Goal: Task Accomplishment & Management: Complete application form

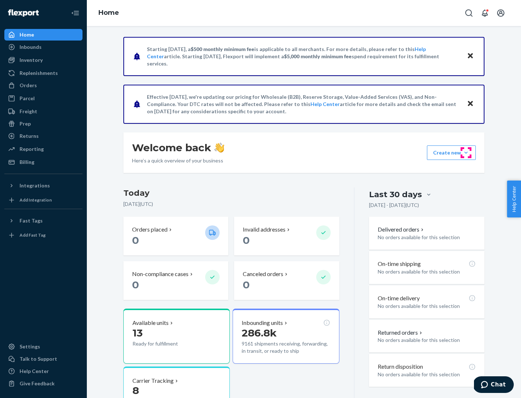
click at [466, 153] on button "Create new Create new inbound Create new order Create new product" at bounding box center [451, 152] width 49 height 14
click at [43, 47] on div "Inbounds" at bounding box center [43, 47] width 77 height 10
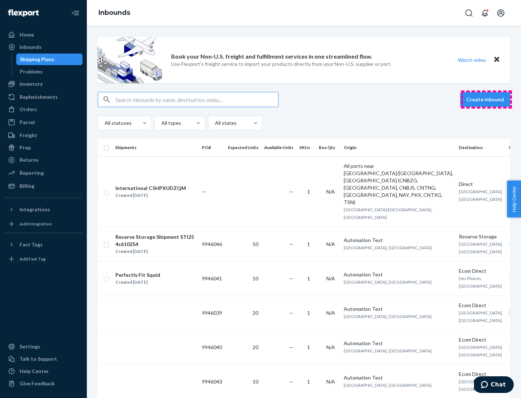
click at [486, 99] on button "Create inbound" at bounding box center [485, 99] width 50 height 14
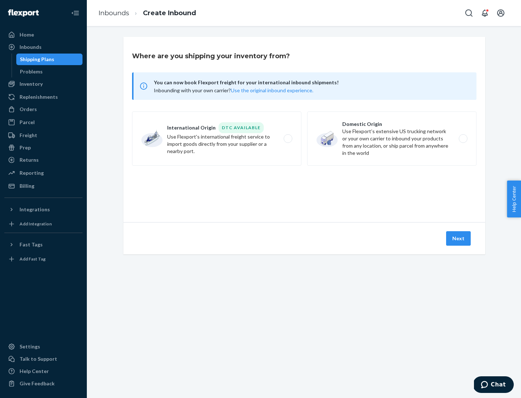
click at [392, 138] on label "Domestic Origin Use Flexport’s extensive US trucking network or your own carrie…" at bounding box center [391, 138] width 169 height 54
click at [462, 138] on input "Domestic Origin Use Flexport’s extensive US trucking network or your own carrie…" at bounding box center [464, 138] width 5 height 5
radio input "true"
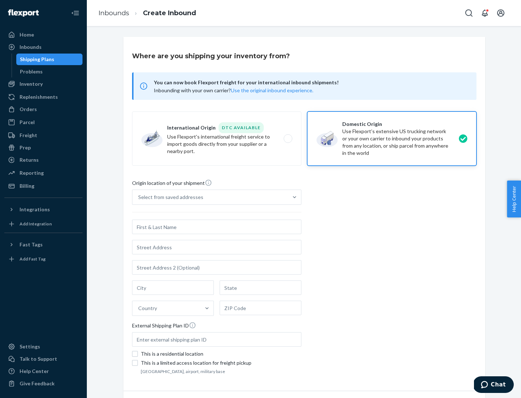
click at [169, 197] on div "Select from saved addresses" at bounding box center [170, 196] width 65 height 7
click at [139, 197] on input "Select from saved addresses" at bounding box center [138, 196] width 1 height 7
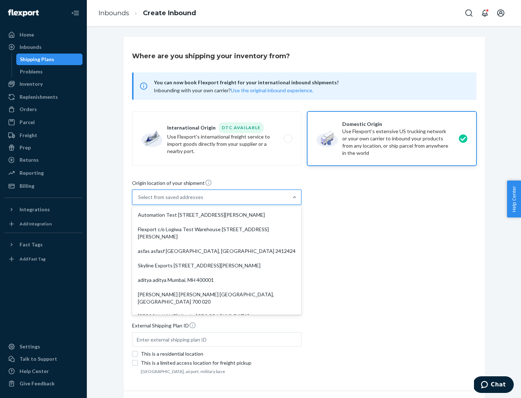
scroll to position [3, 0]
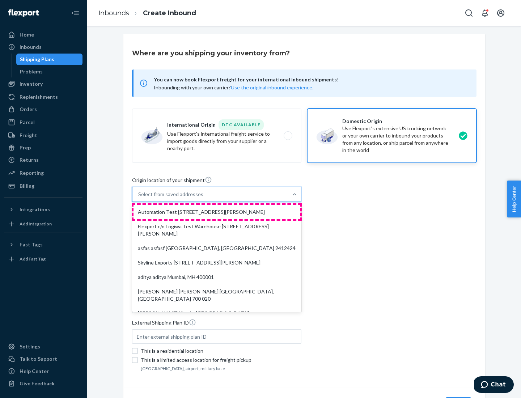
click at [217, 212] on div "Automation Test [STREET_ADDRESS][PERSON_NAME]" at bounding box center [216, 212] width 166 height 14
click at [139, 198] on input "option Automation Test [STREET_ADDRESS][PERSON_NAME]. 9 results available. Use …" at bounding box center [138, 194] width 1 height 7
type input "Automation Test"
type input "9th Floor"
type input "[GEOGRAPHIC_DATA]"
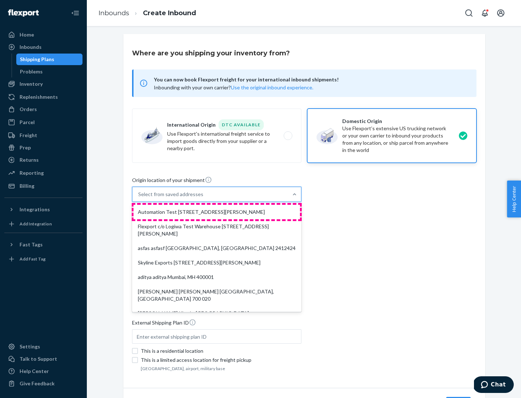
type input "CA"
type input "94104"
type input "[STREET_ADDRESS][PERSON_NAME]"
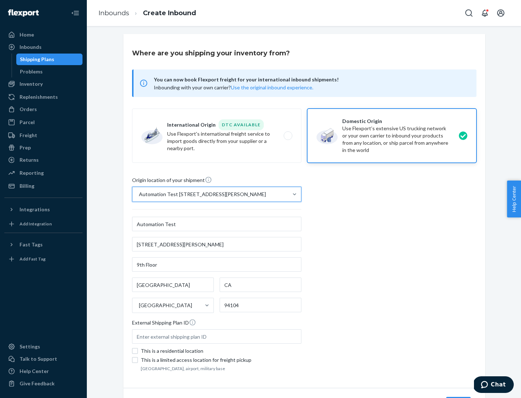
scroll to position [42, 0]
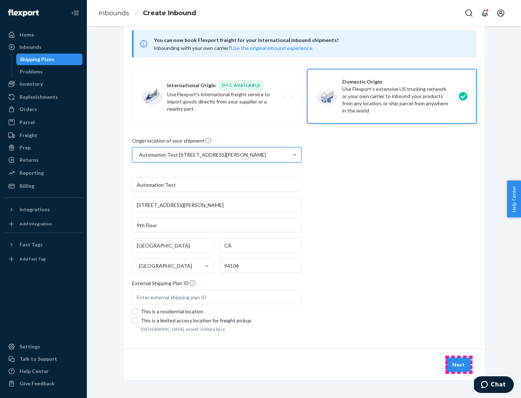
click at [458, 364] on button "Next" at bounding box center [458, 364] width 25 height 14
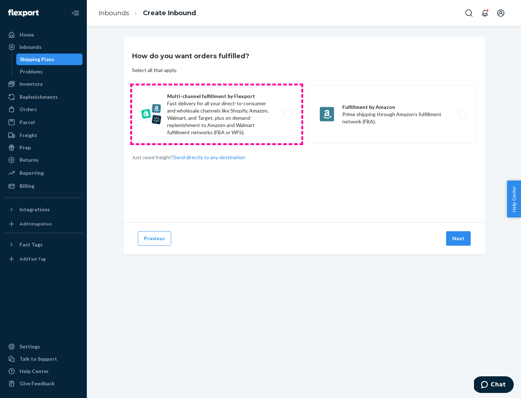
click at [217, 114] on label "Multi-channel fulfillment by Flexport Fast delivery for all your direct-to-cons…" at bounding box center [216, 114] width 169 height 58
click at [287, 114] on input "Multi-channel fulfillment by Flexport Fast delivery for all your direct-to-cons…" at bounding box center [289, 114] width 5 height 5
radio input "true"
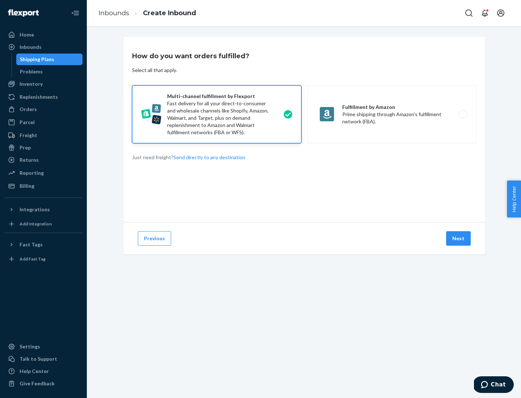
click at [458, 238] on button "Next" at bounding box center [458, 238] width 25 height 14
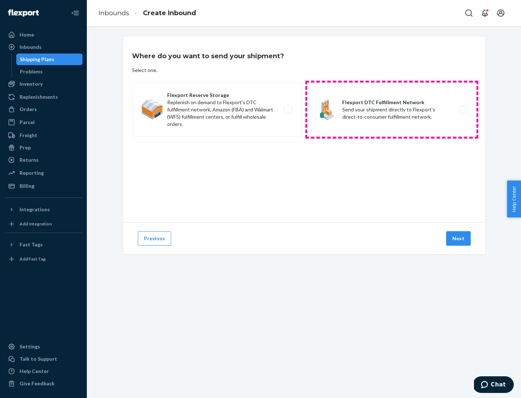
click at [392, 110] on label "Flexport DTC Fulfillment Network Send your shipment directly to Flexport's dire…" at bounding box center [391, 109] width 169 height 54
click at [462, 110] on input "Flexport DTC Fulfillment Network Send your shipment directly to Flexport's dire…" at bounding box center [464, 109] width 5 height 5
radio input "true"
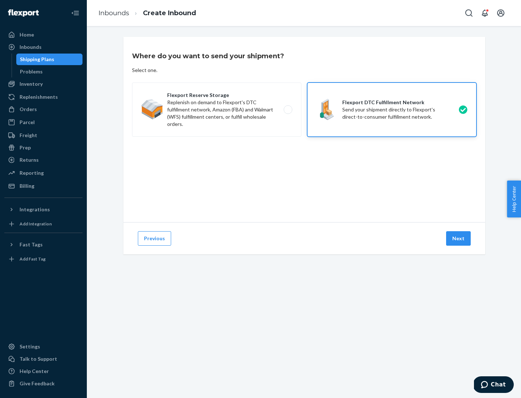
click at [458, 238] on button "Next" at bounding box center [458, 238] width 25 height 14
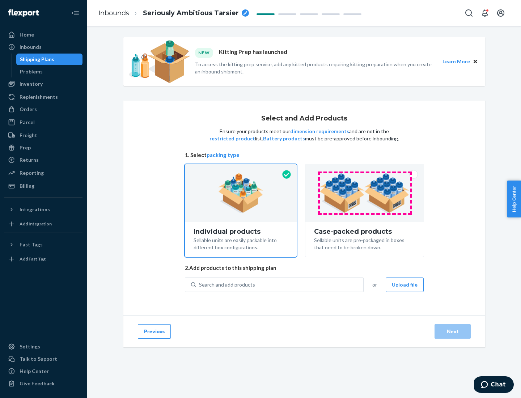
click at [364, 193] on img at bounding box center [364, 193] width 90 height 40
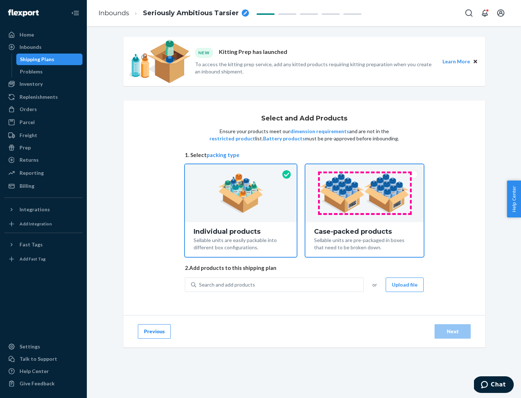
click at [364, 169] on input "Case-packed products Sellable units are pre-packaged in boxes that need to be b…" at bounding box center [364, 166] width 5 height 5
radio input "true"
radio input "false"
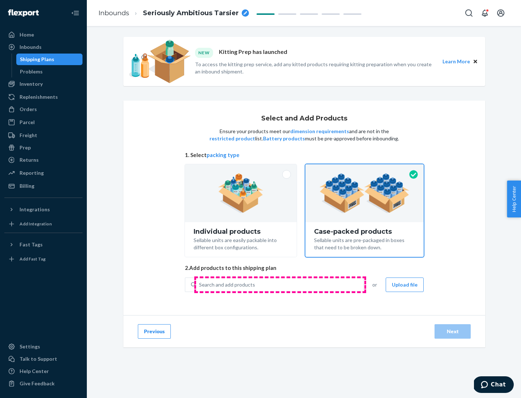
click at [280, 284] on div "Search and add products" at bounding box center [279, 284] width 167 height 13
click at [200, 284] on input "Search and add products" at bounding box center [199, 284] width 1 height 7
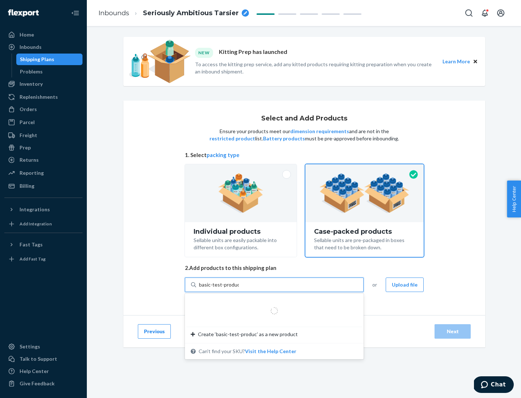
type input "basic-test-product-1"
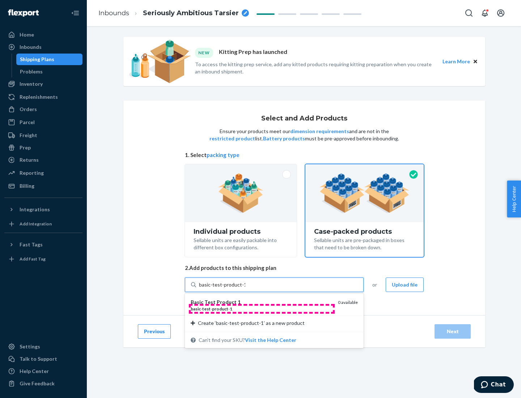
click at [261, 308] on div "basic - test - product - 1" at bounding box center [261, 308] width 141 height 6
click at [245, 288] on input "basic-test-product-1" at bounding box center [222, 284] width 46 height 7
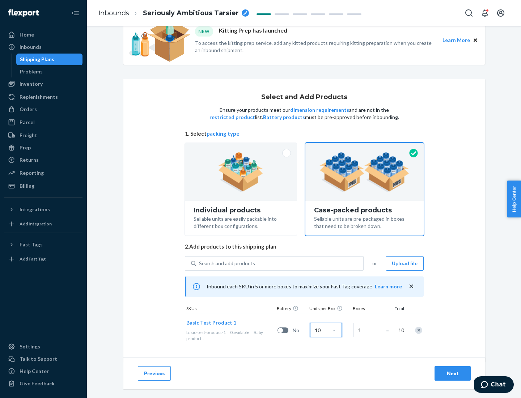
scroll to position [26, 0]
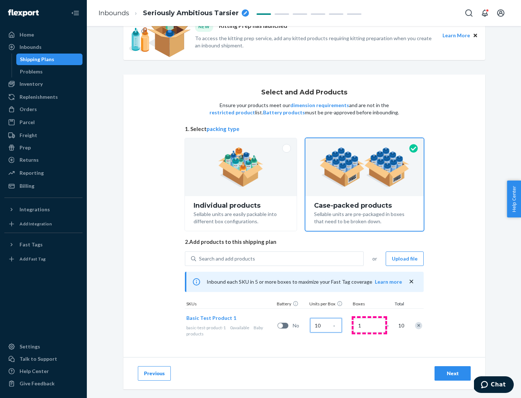
type input "10"
type input "7"
click at [452, 373] on div "Next" at bounding box center [452, 372] width 24 height 7
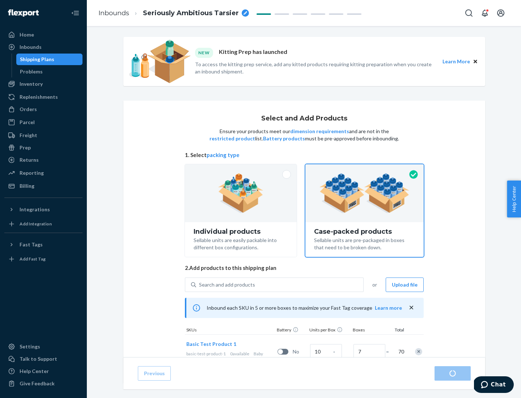
radio input "true"
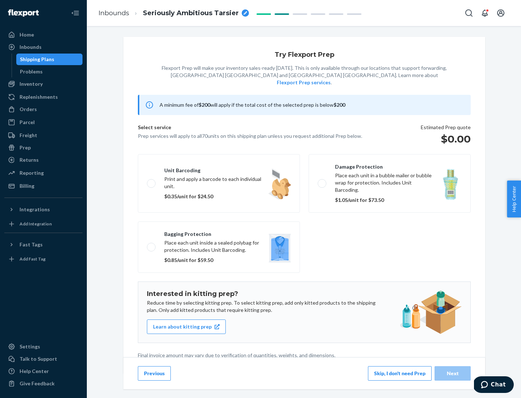
scroll to position [2, 0]
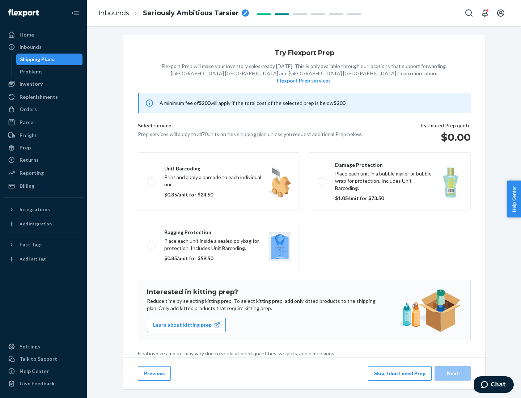
click at [219, 230] on label "Bagging protection Place each unit inside a sealed polybag for protection. Incl…" at bounding box center [219, 244] width 162 height 51
click at [151, 243] on input "Bagging protection Place each unit inside a sealed polybag for protection. Incl…" at bounding box center [149, 245] width 5 height 5
checkbox input "true"
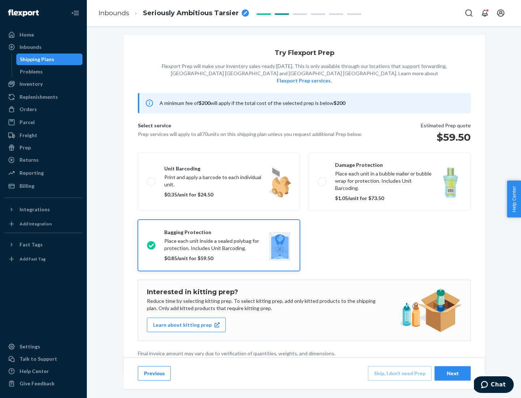
click at [452, 373] on div "Next" at bounding box center [452, 372] width 24 height 7
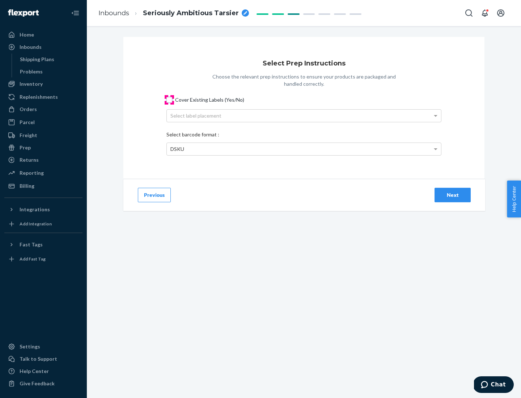
click at [169, 99] on input "Cover Existing Labels (Yes/No)" at bounding box center [169, 100] width 6 height 6
checkbox input "true"
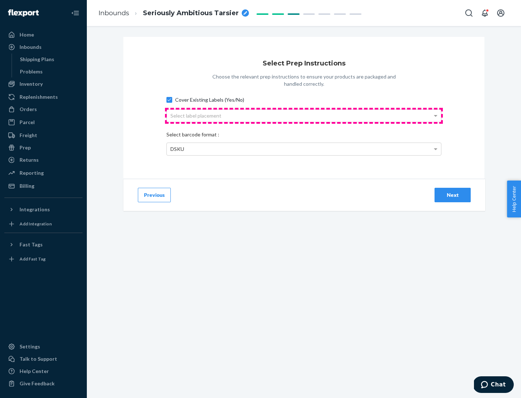
click at [304, 115] on div "Select label placement" at bounding box center [304, 116] width 274 height 12
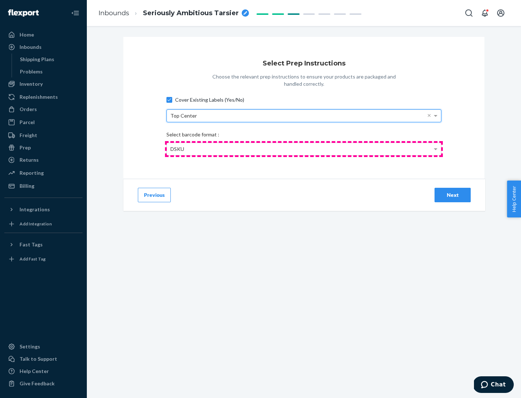
click at [304, 149] on div "DSKU" at bounding box center [304, 149] width 274 height 12
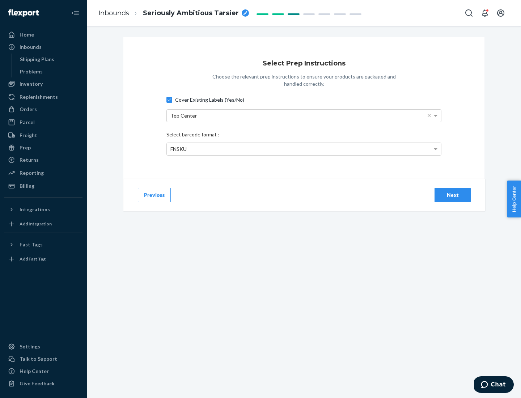
click at [452, 194] on div "Next" at bounding box center [452, 194] width 24 height 7
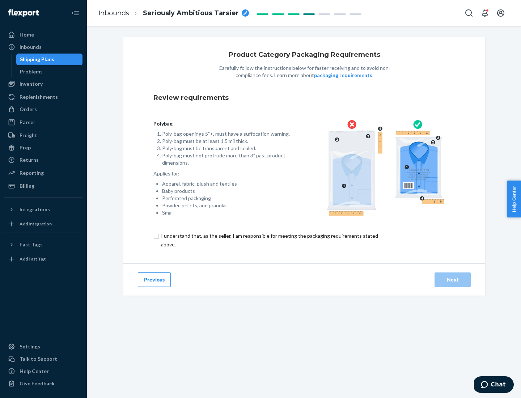
click at [269, 240] on input "checkbox" at bounding box center [273, 239] width 240 height 17
checkbox input "true"
click at [452, 279] on div "Next" at bounding box center [452, 279] width 24 height 7
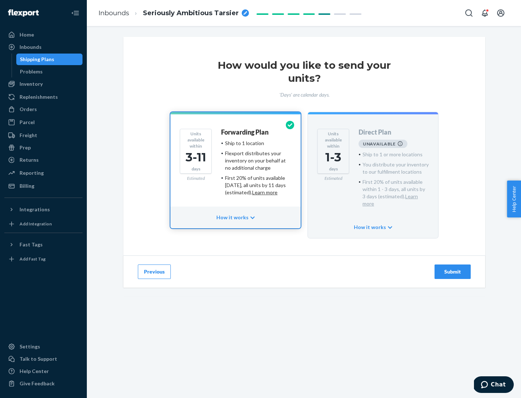
click at [245, 132] on h4 "Forwarding Plan" at bounding box center [244, 132] width 47 height 7
click at [452, 268] on div "Submit" at bounding box center [452, 271] width 24 height 7
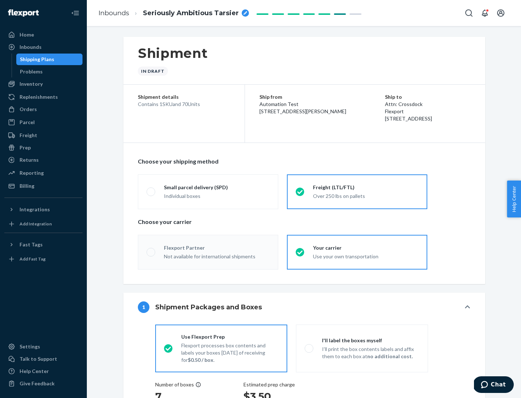
radio input "true"
radio input "false"
radio input "true"
radio input "false"
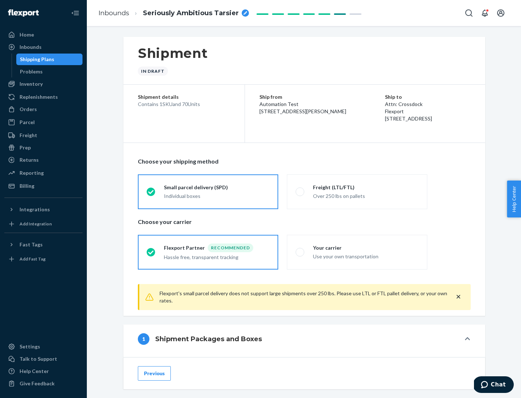
click at [357, 191] on div "Over 250 lbs on pallets" at bounding box center [366, 195] width 106 height 9
click at [300, 191] on input "Freight (LTL/FTL) Over 250 lbs on pallets" at bounding box center [297, 191] width 5 height 5
radio input "true"
radio input "false"
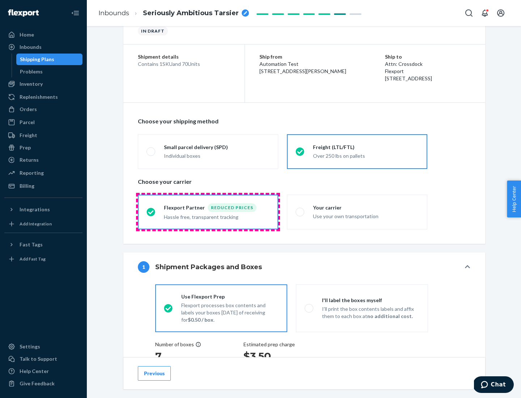
click at [208, 212] on div "Hassle free, transparent tracking" at bounding box center [217, 216] width 106 height 9
click at [151, 211] on input "Flexport Partner Reduced prices Hassle free, transparent tracking" at bounding box center [148, 211] width 5 height 5
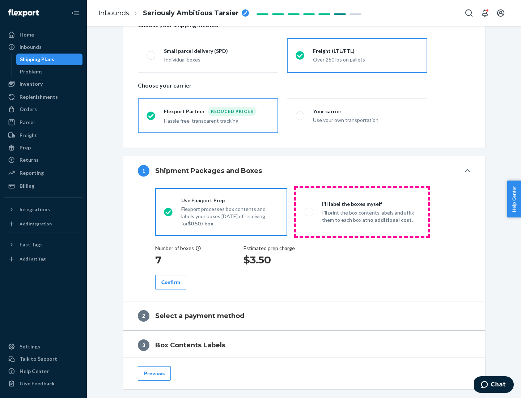
click at [362, 211] on p "I’ll print the box contents labels and affix them to each box at no additional …" at bounding box center [370, 216] width 97 height 14
click at [309, 211] on input "I'll label the boxes myself I’ll print the box contents labels and affix them t…" at bounding box center [306, 211] width 5 height 5
radio input "true"
radio input "false"
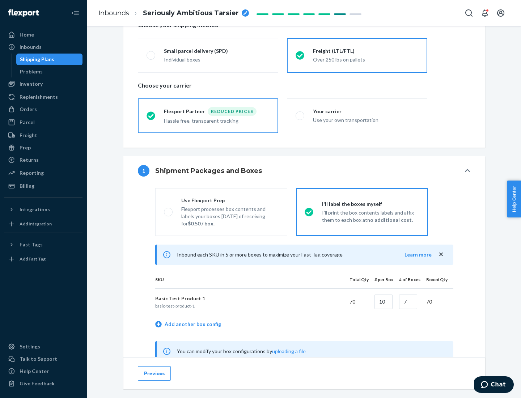
scroll to position [226, 0]
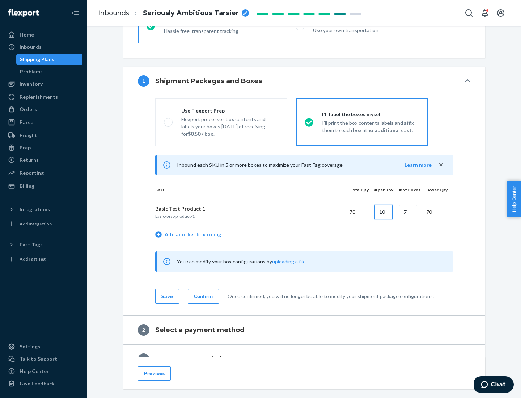
type input "10"
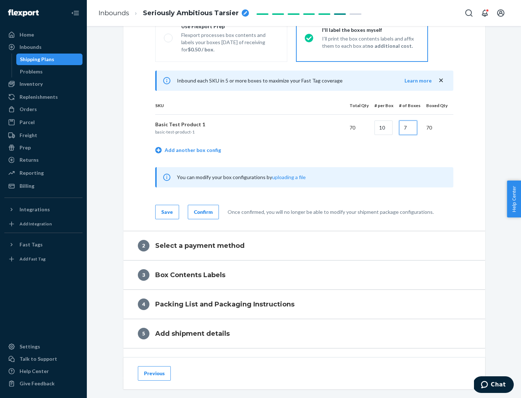
type input "7"
click at [202, 211] on div "Confirm" at bounding box center [203, 211] width 19 height 7
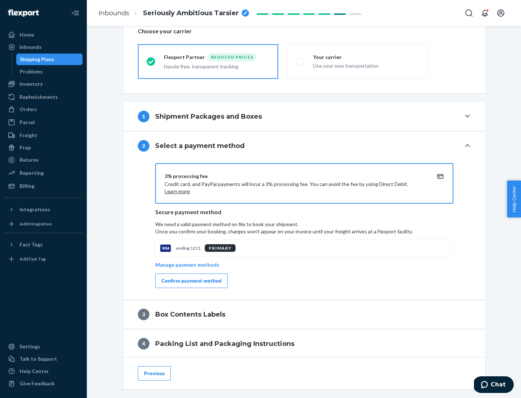
scroll to position [259, 0]
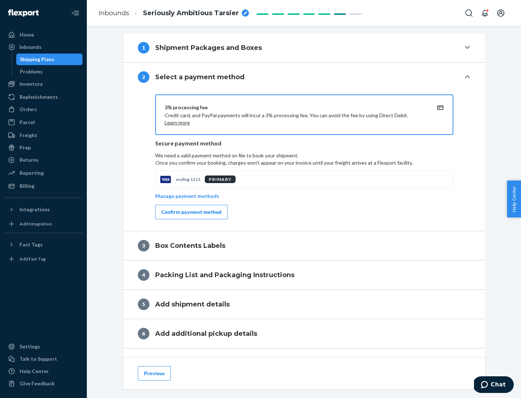
click at [191, 212] on div "Confirm payment method" at bounding box center [191, 211] width 60 height 7
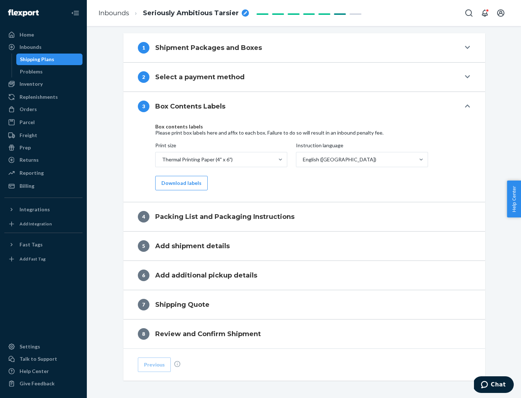
scroll to position [230, 0]
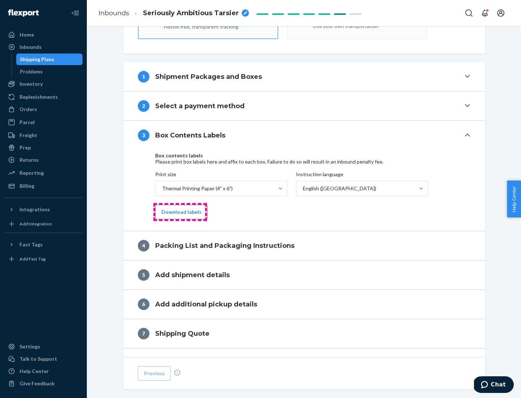
click at [180, 212] on button "Download labels" at bounding box center [181, 212] width 52 height 14
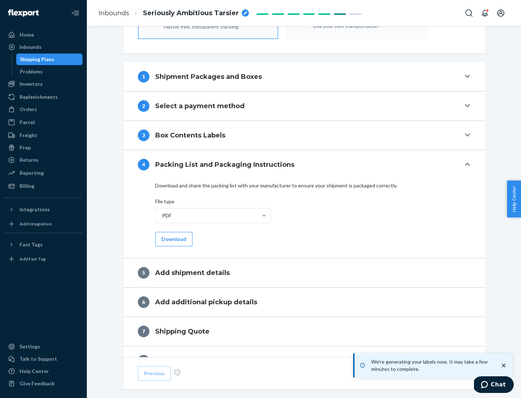
scroll to position [257, 0]
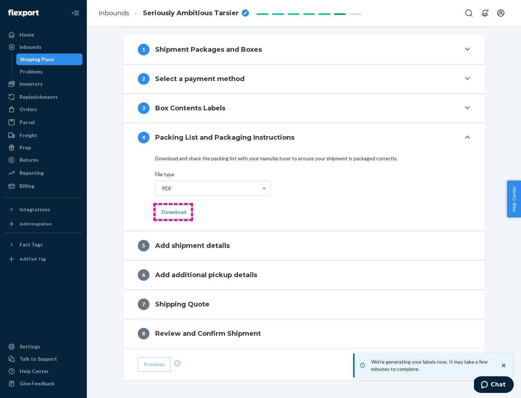
click at [173, 211] on button "Download" at bounding box center [173, 212] width 37 height 14
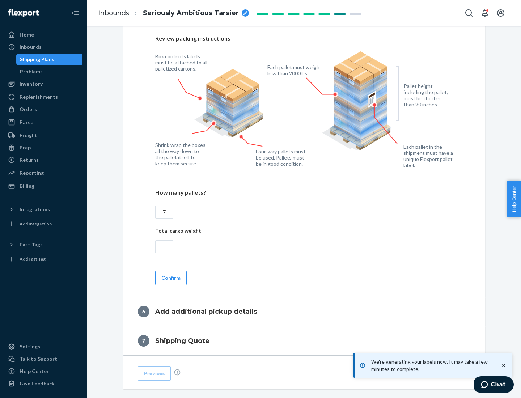
scroll to position [499, 0]
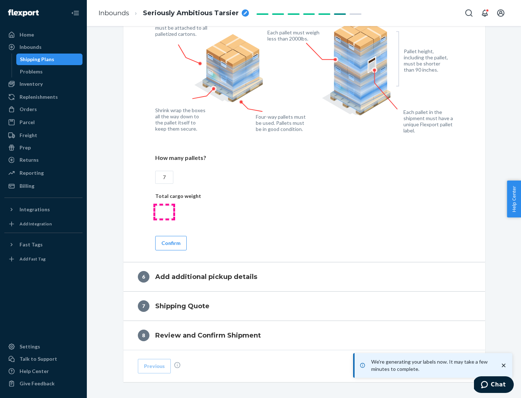
type input "7"
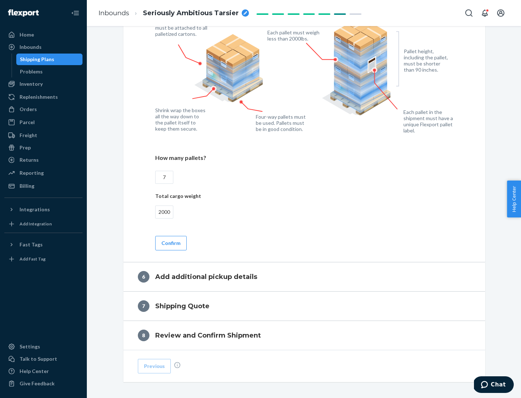
scroll to position [530, 0]
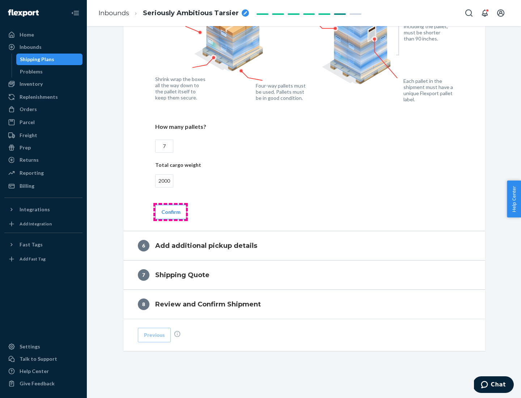
type input "2000"
click at [170, 211] on button "Confirm" at bounding box center [170, 212] width 31 height 14
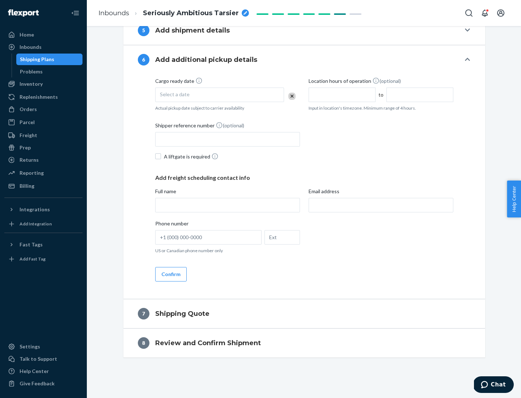
scroll to position [277, 0]
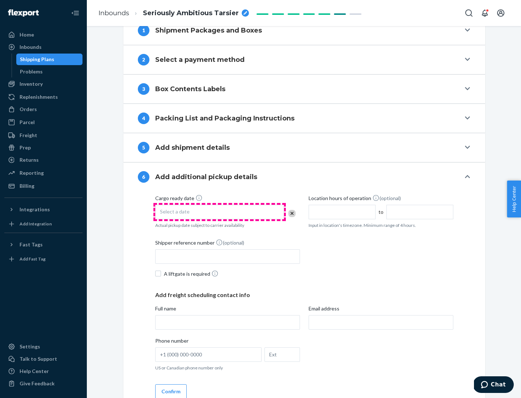
click at [219, 211] on div "Select a date" at bounding box center [219, 212] width 129 height 14
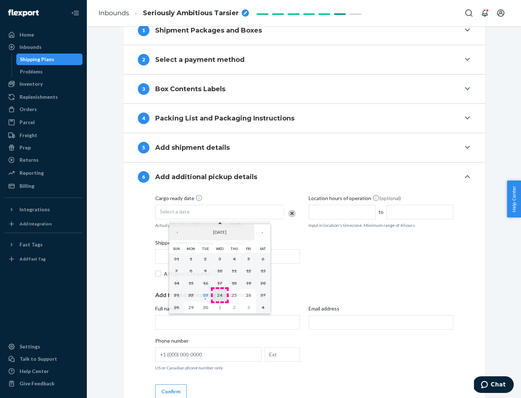
click at [219, 295] on abbr "24" at bounding box center [219, 294] width 5 height 5
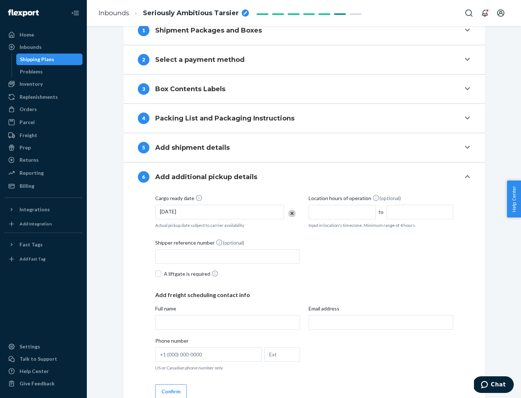
scroll to position [387, 0]
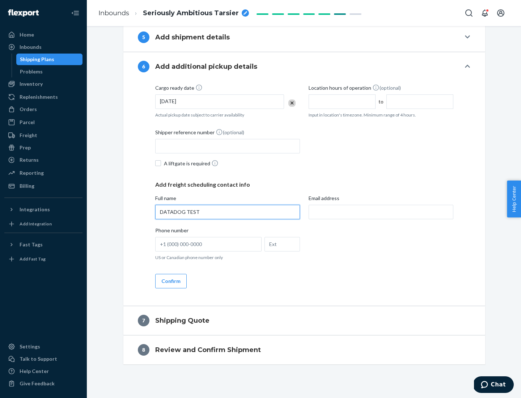
type input "DATADOG TEST"
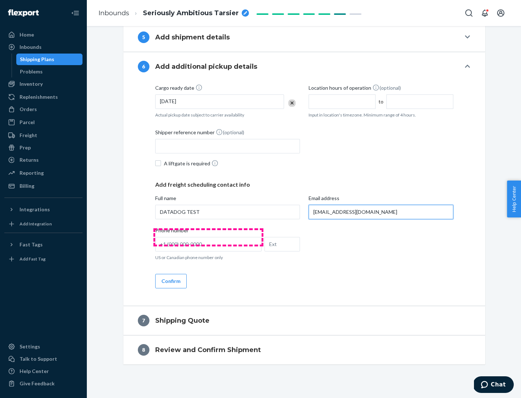
scroll to position [394, 0]
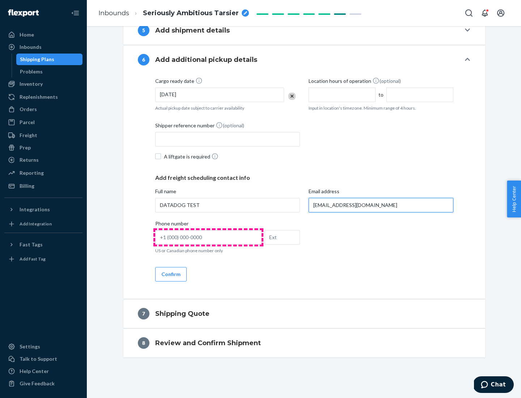
type input "[EMAIL_ADDRESS][DOMAIN_NAME]"
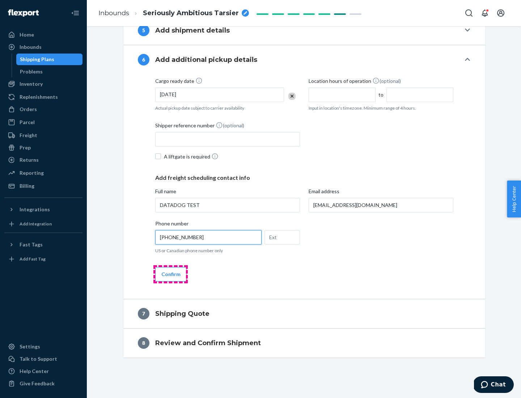
type input "[PHONE_NUMBER]"
click at [170, 274] on button "Confirm" at bounding box center [170, 274] width 31 height 14
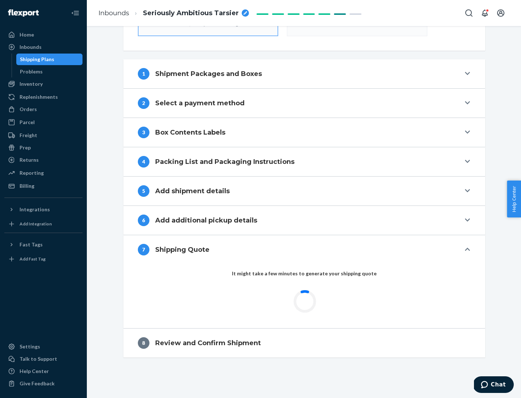
scroll to position [259, 0]
